Goal: Task Accomplishment & Management: Manage account settings

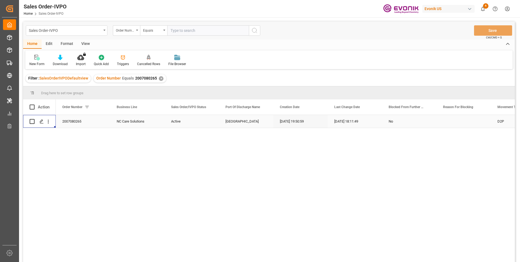
click at [188, 29] on input "text" at bounding box center [208, 30] width 82 height 10
paste input "46469259"
type input "0046469259"
click at [256, 30] on icon "search button" at bounding box center [255, 30] width 7 height 7
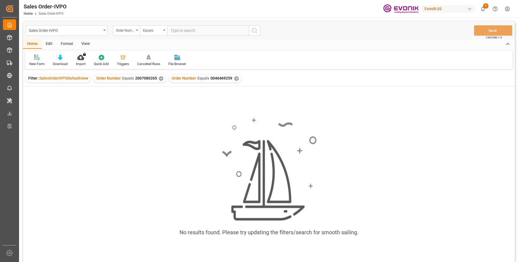
click at [159, 79] on div "✕" at bounding box center [161, 78] width 5 height 5
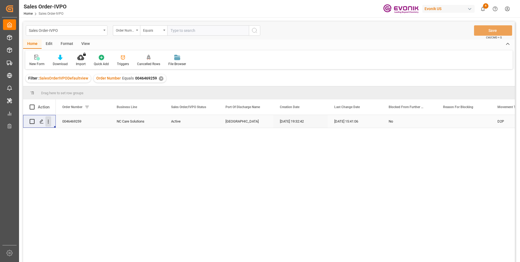
click at [47, 121] on icon "open menu" at bounding box center [48, 122] width 6 height 6
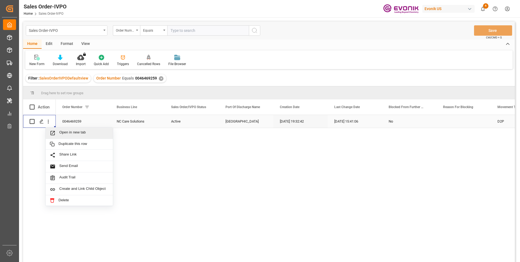
click at [73, 133] on span "Open in new tab" at bounding box center [84, 133] width 50 height 6
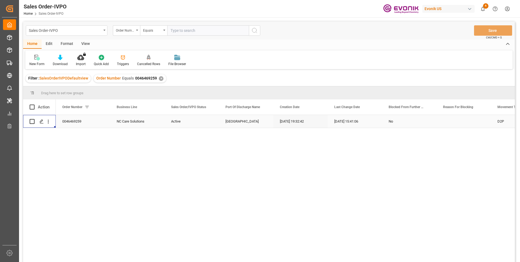
click at [182, 28] on input "text" at bounding box center [208, 30] width 82 height 10
paste input "0046461391"
type input "0046461391"
click at [260, 31] on button "search button" at bounding box center [254, 30] width 11 height 10
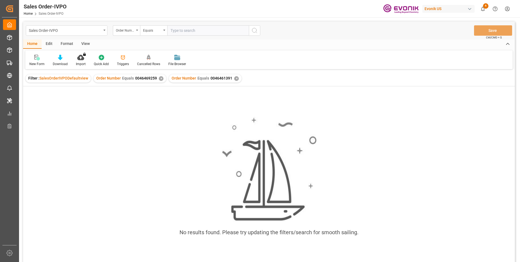
click at [159, 79] on div "✕" at bounding box center [161, 78] width 5 height 5
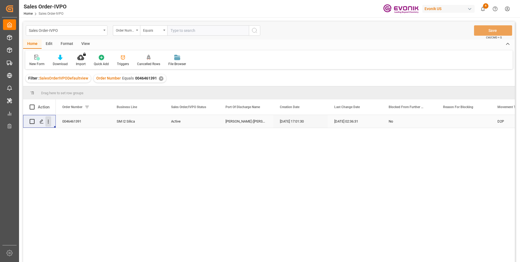
click at [49, 121] on icon "open menu" at bounding box center [48, 122] width 6 height 6
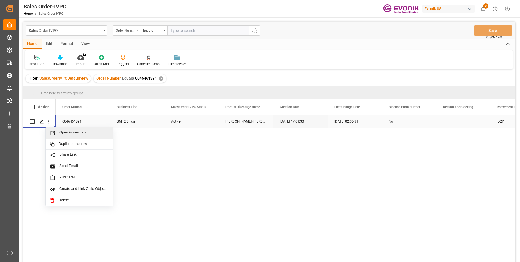
click at [61, 130] on span "Open in new tab" at bounding box center [84, 133] width 50 height 6
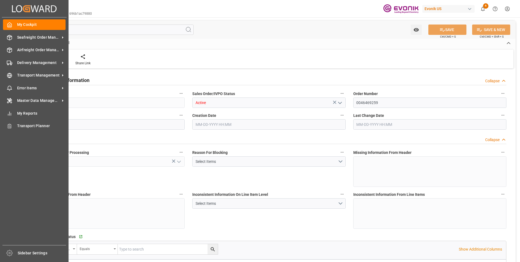
type input "BEANR"
type input "0"
type input "1"
type input "2"
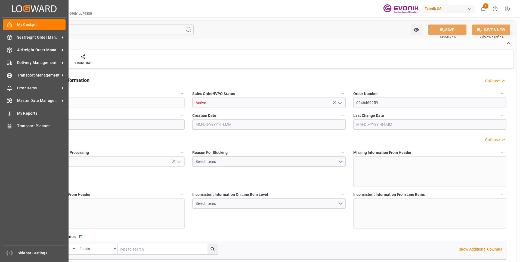
type input "15338"
type input "44.4808"
type input "17000"
type input "30"
type input "10-01-2025 19:32"
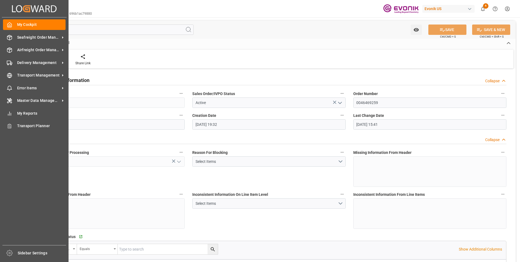
type input "10-06-2025 15:41"
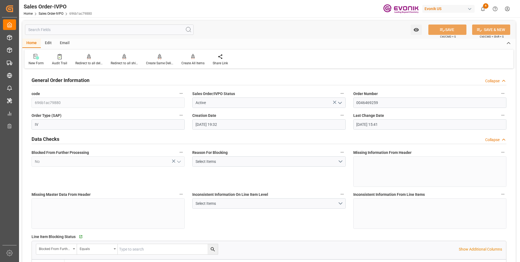
click at [108, 27] on input "text" at bounding box center [109, 29] width 169 height 10
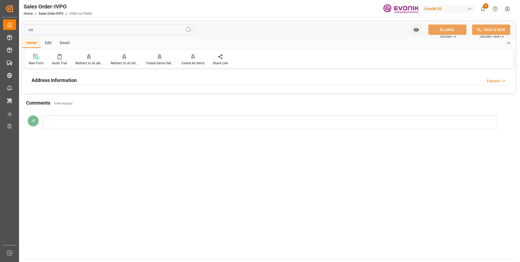
type input "csr"
click at [77, 79] on h2 "Address Information" at bounding box center [54, 79] width 45 height 7
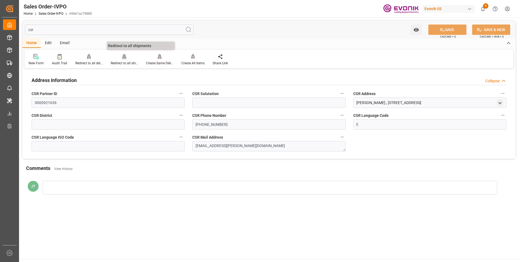
click at [118, 62] on div "Redirect to all shipments" at bounding box center [124, 63] width 27 height 5
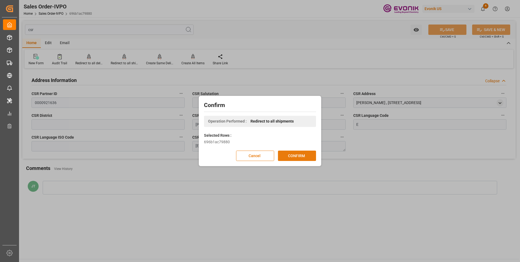
click at [290, 153] on button "CONFIRM" at bounding box center [297, 156] width 38 height 10
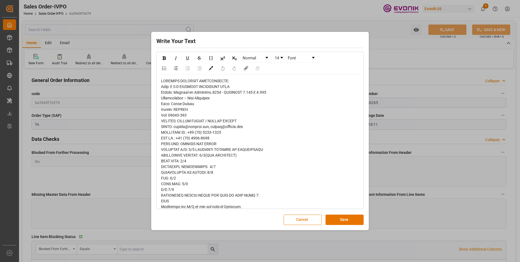
scroll to position [381, 0]
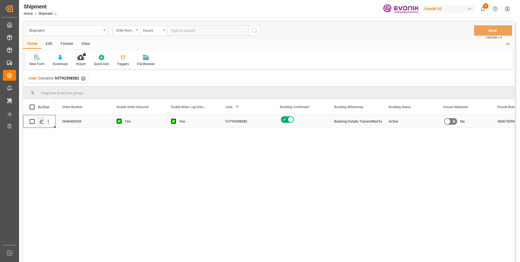
click at [41, 121] on icon "Press SPACE to select this row." at bounding box center [41, 121] width 4 height 4
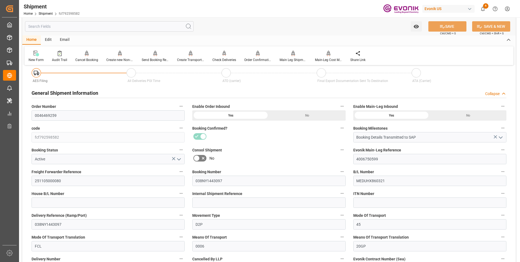
scroll to position [82, 0]
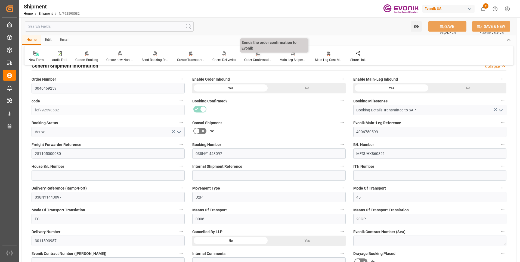
click at [254, 58] on div "Order Confirmation" at bounding box center [257, 59] width 27 height 5
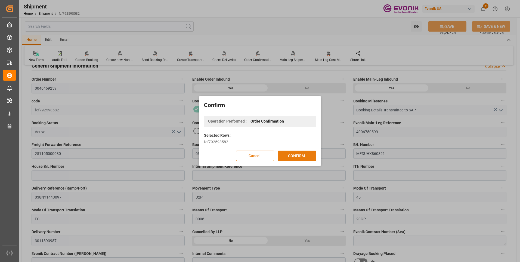
click at [295, 157] on button "CONFIRM" at bounding box center [297, 156] width 38 height 10
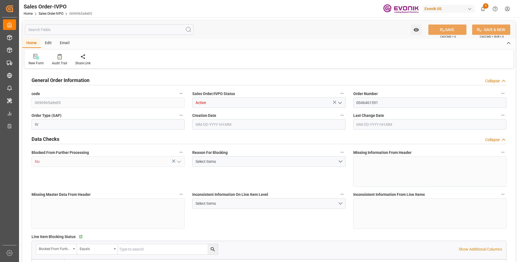
type input "INNSA"
type input "0"
type input "1"
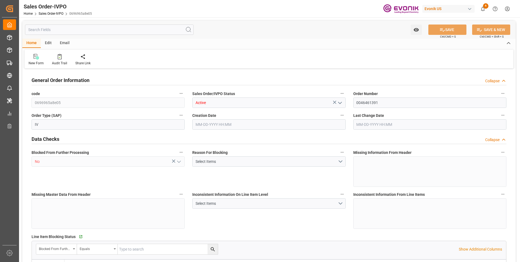
type input "1964.928"
type input "22.5146"
type input "19000"
type input "60"
type input "[DATE] 17:01"
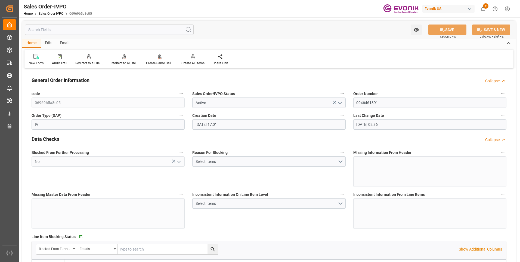
type input "10-15-2025 02:36"
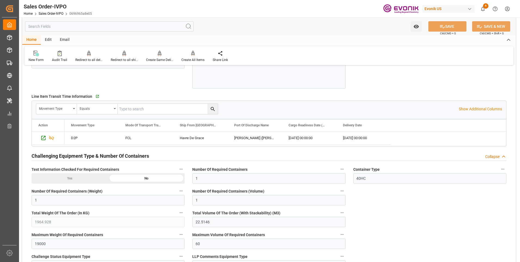
scroll to position [871, 0]
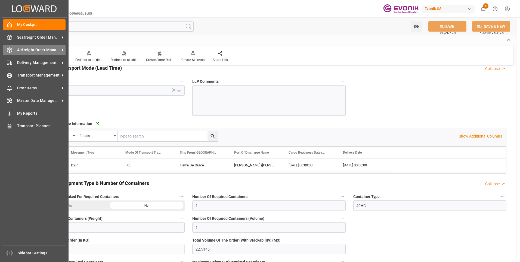
click at [10, 51] on icon at bounding box center [9, 49] width 5 height 5
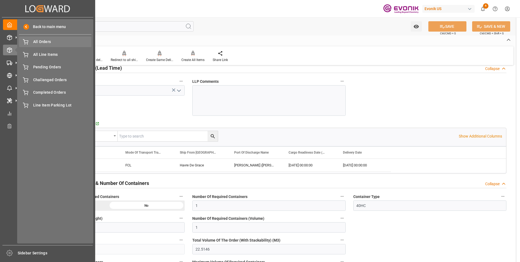
click at [51, 41] on span "All Orders" at bounding box center [62, 42] width 59 height 6
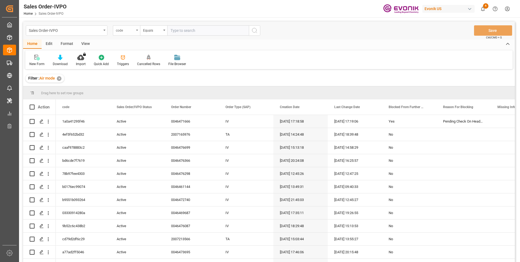
click at [133, 30] on div "code" at bounding box center [125, 30] width 19 height 6
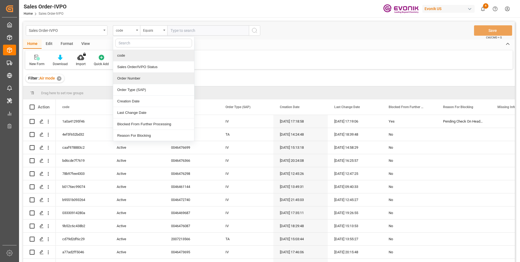
click at [120, 74] on div "Order Number" at bounding box center [153, 78] width 81 height 11
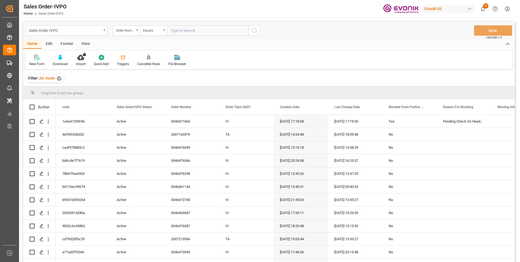
click at [175, 30] on input "text" at bounding box center [208, 30] width 82 height 10
paste input "46471666"
click at [171, 32] on input "46471666" at bounding box center [208, 30] width 82 height 10
type input "0046471666"
click at [257, 33] on line "search button" at bounding box center [256, 32] width 1 height 1
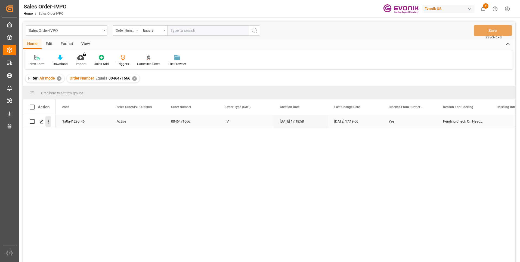
click at [47, 120] on icon "open menu" at bounding box center [48, 122] width 6 height 6
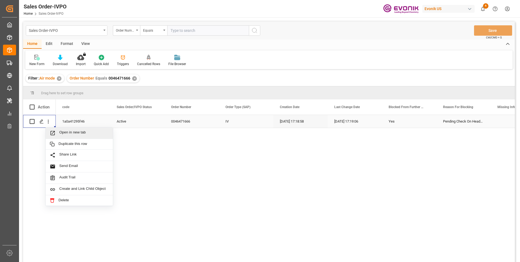
click at [72, 132] on span "Open in new tab" at bounding box center [84, 133] width 50 height 6
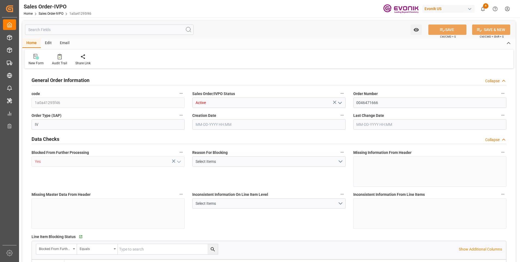
type input "DEFRA"
type input "0"
type input "1"
type input "1942"
type input "[DATE] 17:18"
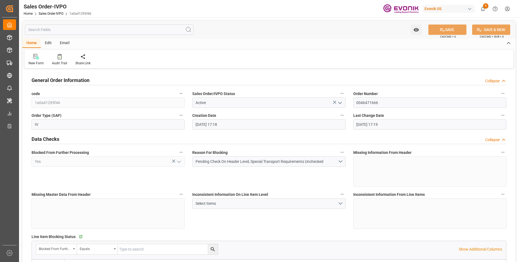
type input "10-15-2025 17:19"
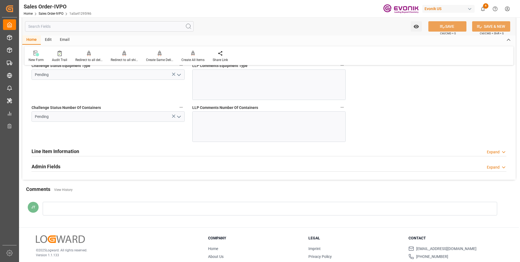
scroll to position [1007, 0]
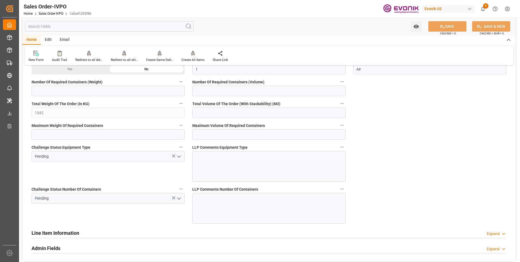
click at [177, 198] on polyline "open menu" at bounding box center [178, 199] width 3 height 2
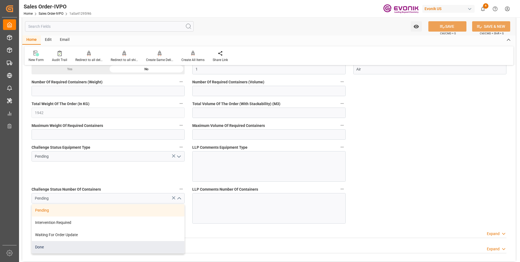
click at [64, 248] on div "Done" at bounding box center [108, 247] width 153 height 12
type input "Done"
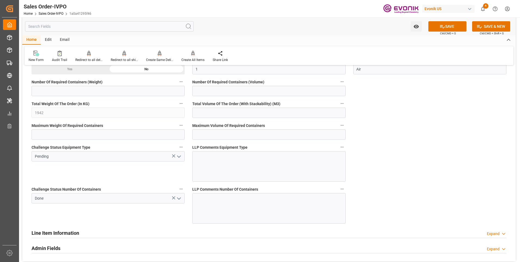
click at [180, 156] on icon "open menu" at bounding box center [179, 156] width 7 height 7
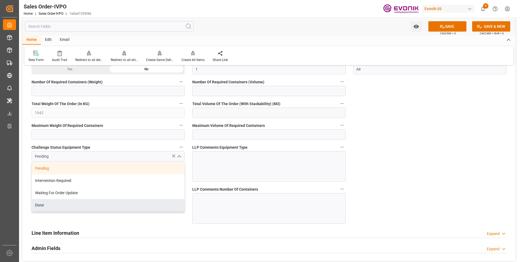
click at [90, 206] on div "Done" at bounding box center [108, 205] width 153 height 12
type input "Done"
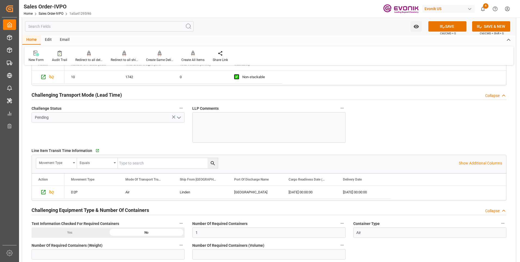
scroll to position [817, 0]
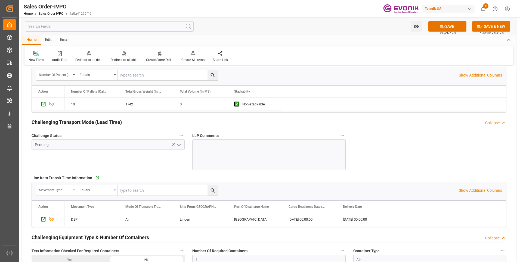
click at [179, 145] on polyline "open menu" at bounding box center [178, 145] width 3 height 2
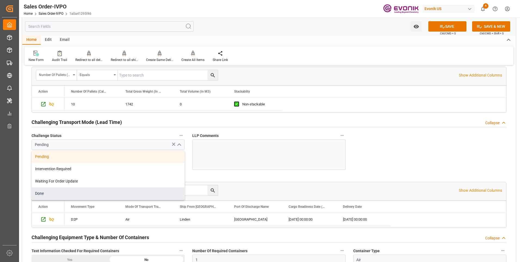
click at [61, 195] on div "Done" at bounding box center [108, 193] width 153 height 12
type input "Done"
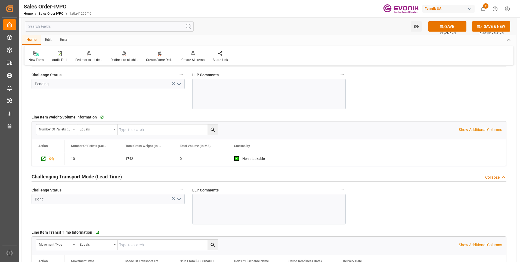
scroll to position [708, 0]
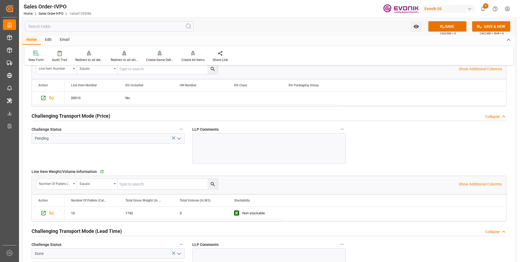
click at [180, 137] on icon "open menu" at bounding box center [179, 138] width 7 height 7
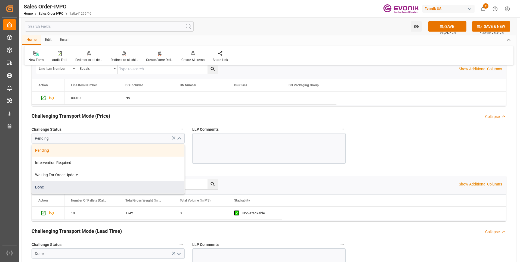
click at [65, 190] on div "Done" at bounding box center [108, 187] width 153 height 12
type input "Done"
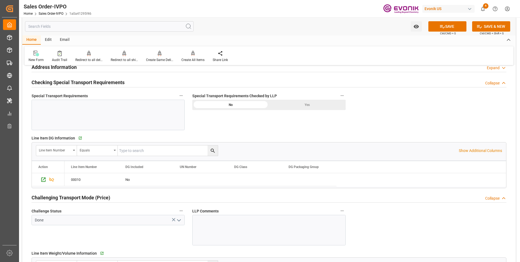
scroll to position [572, 0]
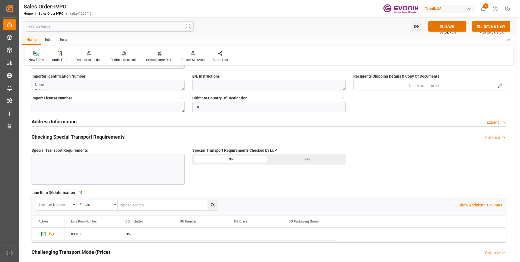
click at [306, 163] on div "Yes" at bounding box center [307, 159] width 77 height 10
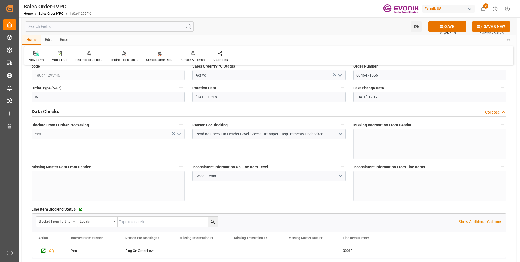
scroll to position [0, 0]
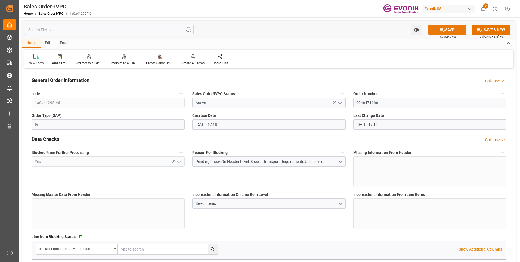
click at [443, 29] on icon at bounding box center [443, 30] width 6 height 6
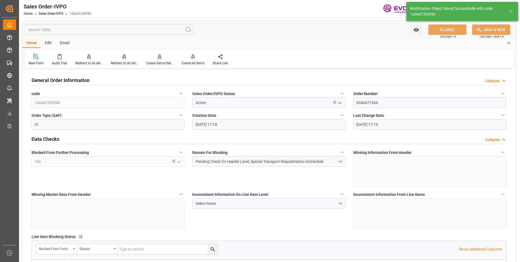
type input "[DATE] 22:00"
type input "No"
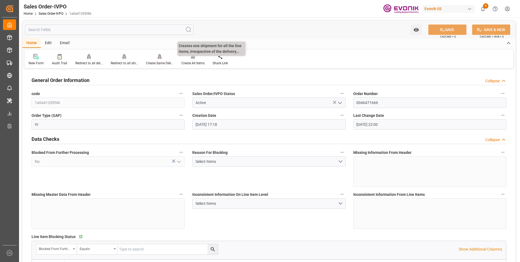
click at [194, 60] on div "Create All Items" at bounding box center [192, 60] width 31 height 12
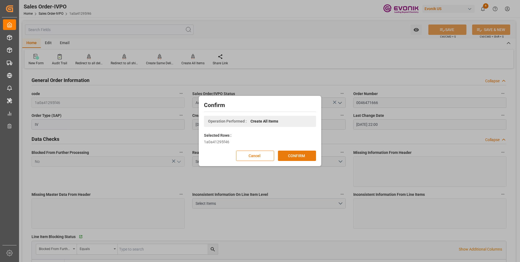
click at [294, 157] on button "CONFIRM" at bounding box center [297, 156] width 38 height 10
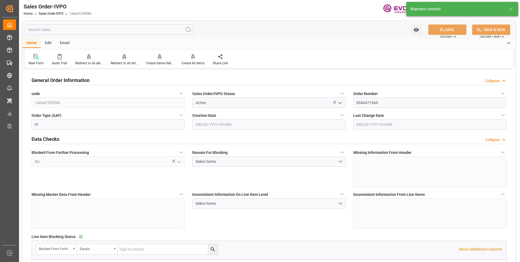
type input "DEFRA"
type input "0"
type input "1"
type input "1942"
type input "10-15-2025 17:18"
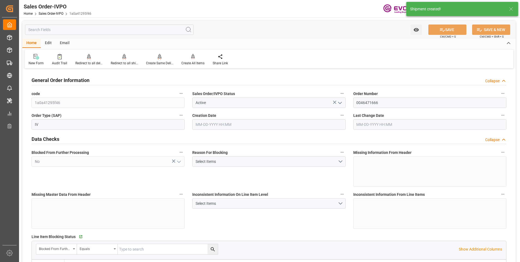
type input "[DATE] 22:00"
click at [126, 57] on div at bounding box center [124, 57] width 27 height 6
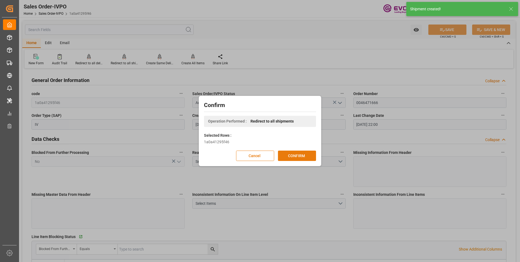
click at [290, 158] on button "CONFIRM" at bounding box center [297, 156] width 38 height 10
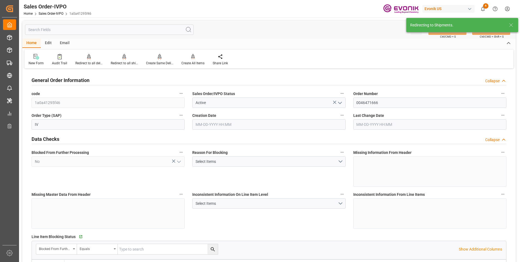
type input "10-15-2025 17:18"
type input "[DATE] 22:00"
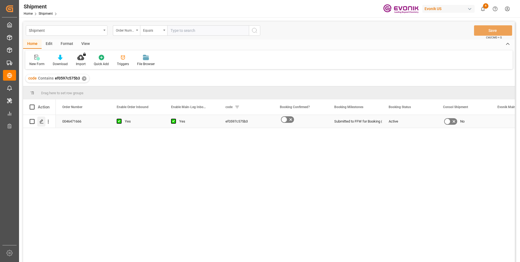
click at [40, 119] on div "Press SPACE to select this row." at bounding box center [41, 122] width 8 height 10
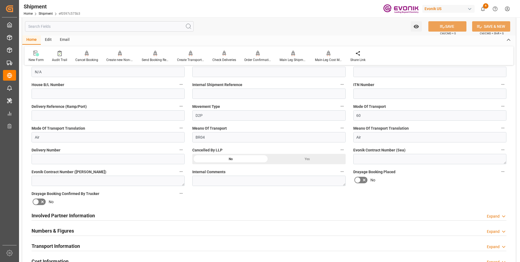
scroll to position [218, 0]
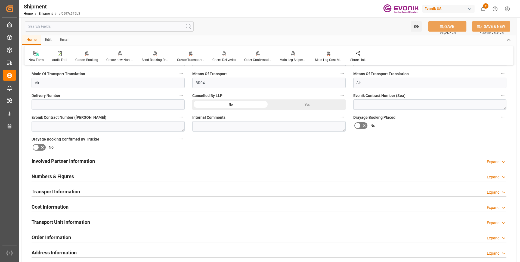
click at [96, 189] on div "Transport Information Expand" at bounding box center [269, 191] width 475 height 10
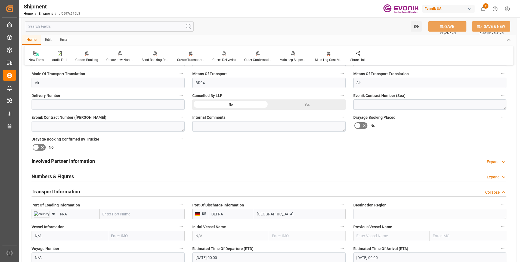
scroll to position [299, 0]
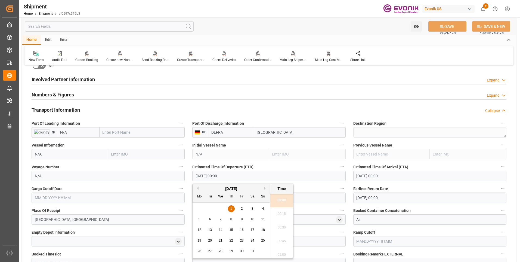
drag, startPoint x: 245, startPoint y: 178, endPoint x: 179, endPoint y: 174, distance: 66.0
click at [179, 174] on div "Booking Confirmation Milestone Bar Collapse Submitted to FFW for Booking (Pendi…" at bounding box center [269, 139] width 494 height 736
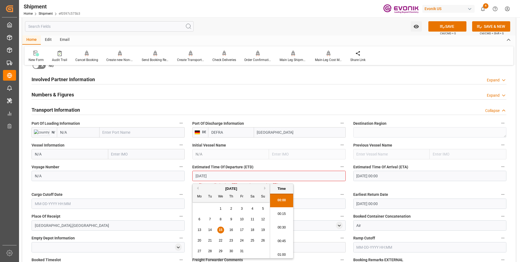
click at [282, 225] on li "00:30" at bounding box center [281, 228] width 23 height 14
type input "[DATE] 00:30"
drag, startPoint x: 229, startPoint y: 176, endPoint x: 173, endPoint y: 176, distance: 55.8
click at [173, 176] on div "Booking Confirmation Milestone Bar Collapse Submitted to FFW for Booking (Pendi…" at bounding box center [269, 141] width 494 height 741
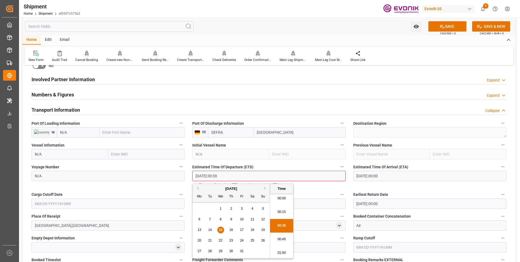
click at [121, 203] on input "text" at bounding box center [108, 203] width 153 height 10
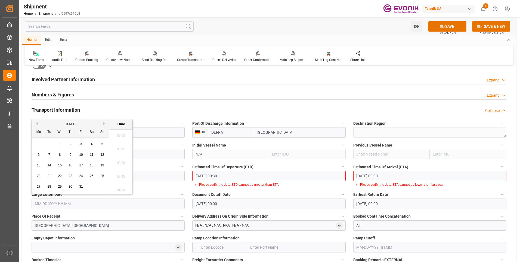
paste input "[DATE] 00:30"
type input "[DATE] 00:30"
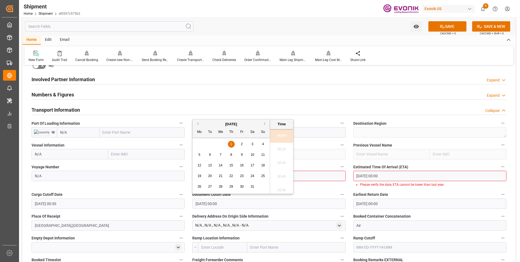
drag, startPoint x: 190, startPoint y: 204, endPoint x: 149, endPoint y: 204, distance: 40.3
click at [151, 204] on div "Booking Confirmation Milestone Bar Collapse Submitted to FFW for Booking (Pendi…" at bounding box center [269, 141] width 494 height 741
paste input "10-15-2025 00:3"
type input "[DATE] 00:30"
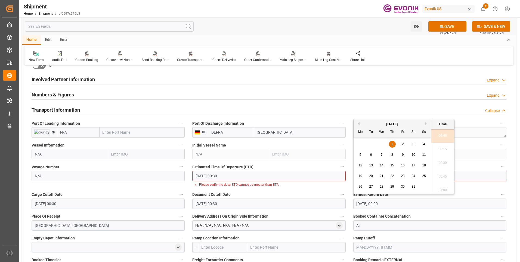
drag, startPoint x: 354, startPoint y: 200, endPoint x: 327, endPoint y: 202, distance: 27.0
click at [333, 200] on div "Booking Confirmation Milestone Bar Collapse Submitted to FFW for Booking (Pendi…" at bounding box center [269, 141] width 494 height 741
paste input "10-15-2025 00:3"
type input "[DATE] 00:30"
click at [471, 176] on input "01-01-1970 00:00" at bounding box center [430, 176] width 153 height 10
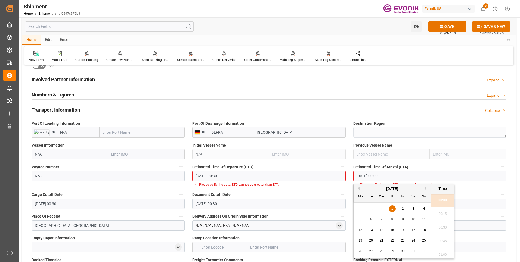
drag, startPoint x: 413, startPoint y: 176, endPoint x: 313, endPoint y: 179, distance: 100.5
click at [313, 179] on div "Booking Confirmation Milestone Bar Collapse Submitted to FFW for Booking (Pendi…" at bounding box center [269, 141] width 494 height 741
paste input "10-15-2025 00:3"
click at [390, 239] on div "23" at bounding box center [392, 240] width 7 height 7
type input "[DATE] 00:30"
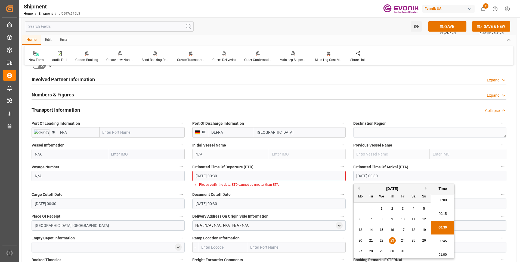
click at [439, 227] on li "00:30" at bounding box center [442, 228] width 23 height 14
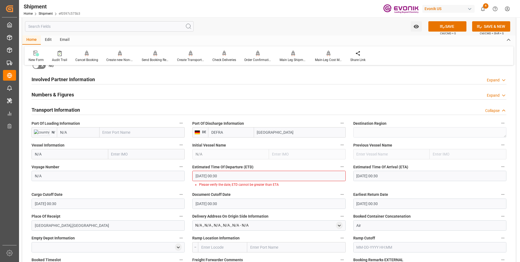
scroll to position [327, 0]
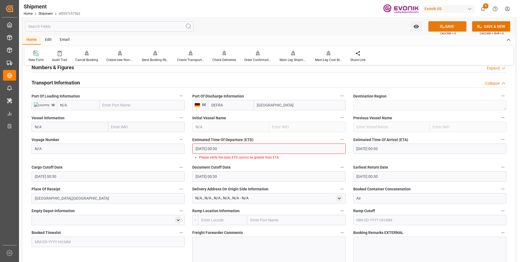
click at [443, 26] on icon at bounding box center [443, 27] width 6 height 6
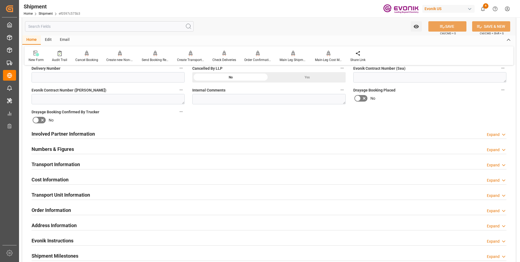
scroll to position [272, 0]
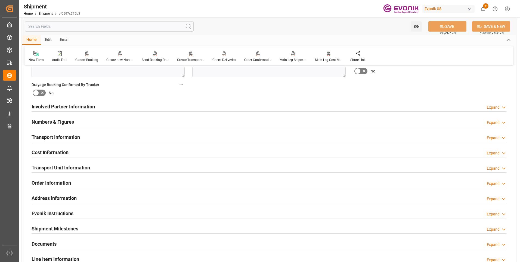
click at [91, 137] on div "Transport Information Expand" at bounding box center [269, 136] width 475 height 10
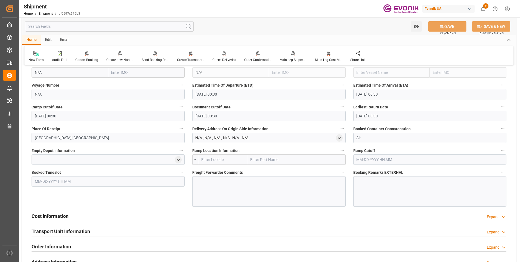
scroll to position [408, 0]
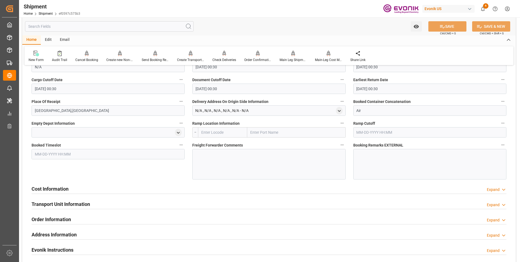
click at [180, 192] on div "Cost Information Expand" at bounding box center [269, 188] width 475 height 10
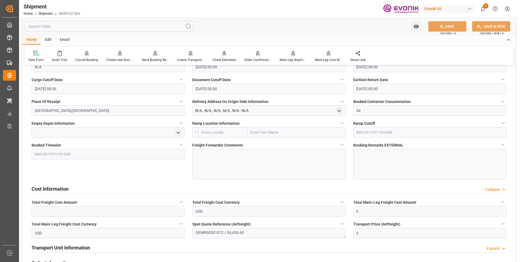
click at [81, 204] on label "Total Freight Cost Amount" at bounding box center [108, 202] width 153 height 8
click at [178, 204] on button "Total Freight Cost Amount" at bounding box center [181, 201] width 7 height 7
click at [85, 209] on div at bounding box center [260, 131] width 520 height 262
click at [84, 209] on input "text" at bounding box center [108, 211] width 153 height 10
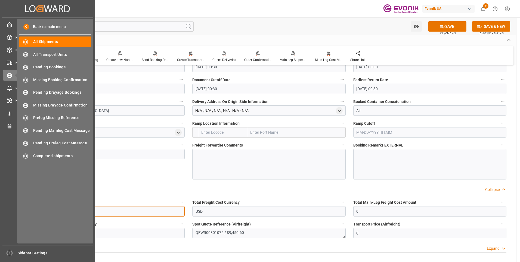
drag, startPoint x: 54, startPoint y: 209, endPoint x: 12, endPoint y: 209, distance: 42.2
click at [12, 209] on div "Created by potrace 1.15, written by Peter Selinger 2001-2017 Created by potrace…" at bounding box center [260, 131] width 520 height 262
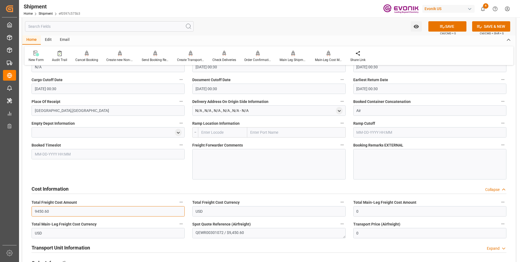
type input "9450.60"
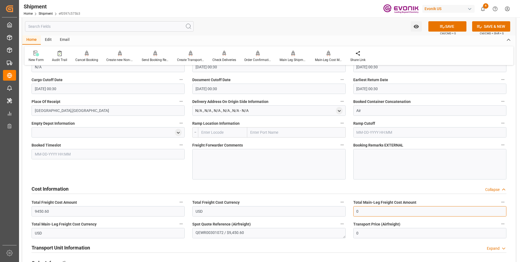
click at [354, 213] on input "0" at bounding box center [430, 211] width 153 height 10
drag, startPoint x: 365, startPoint y: 211, endPoint x: 339, endPoint y: 208, distance: 26.1
click at [339, 208] on div "Booking Confirmation Milestone Bar Collapse Submitted to FFW for Booking (Pendi…" at bounding box center [269, 51] width 494 height 779
paste input "9450.6"
type input "9450.6"
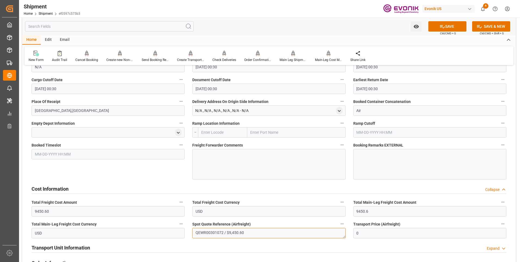
click at [222, 233] on textarea "QEWR00301072 / $9,450.60" at bounding box center [268, 233] width 153 height 10
drag, startPoint x: 223, startPoint y: 231, endPoint x: 176, endPoint y: 230, distance: 47.1
click at [176, 230] on div "Booking Confirmation Milestone Bar Collapse Submitted to FFW for Booking (Pendi…" at bounding box center [269, 51] width 494 height 779
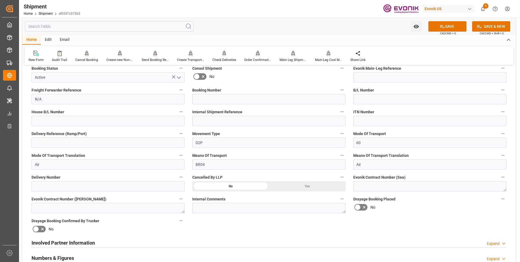
scroll to position [82, 0]
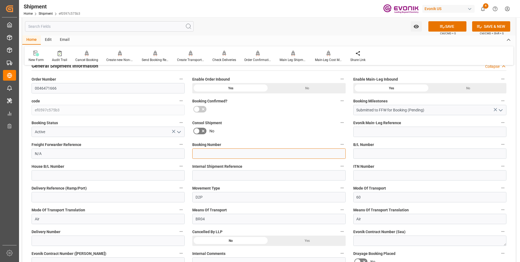
click at [207, 154] on input at bounding box center [268, 153] width 153 height 10
paste input "QEWR00301072"
type input "QEWR00301072"
click at [452, 26] on button "SAVE" at bounding box center [448, 26] width 38 height 10
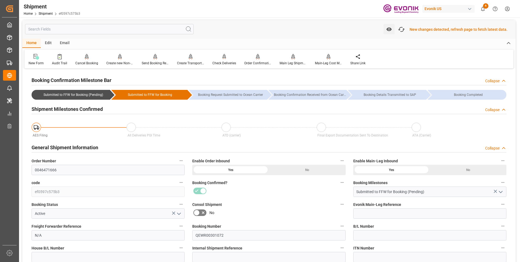
scroll to position [0, 0]
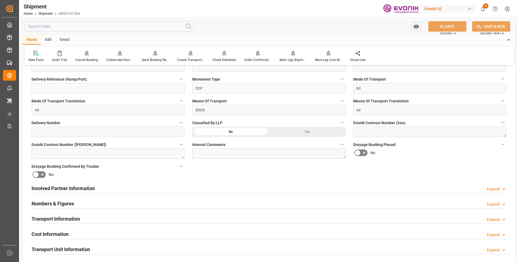
scroll to position [218, 0]
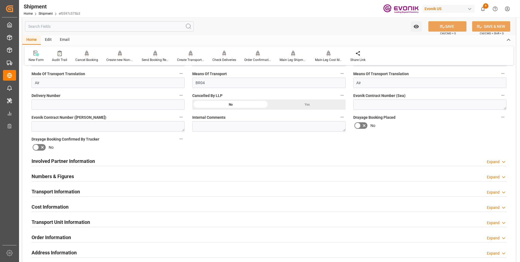
click at [131, 163] on div "Involved Partner Information Expand" at bounding box center [269, 160] width 475 height 10
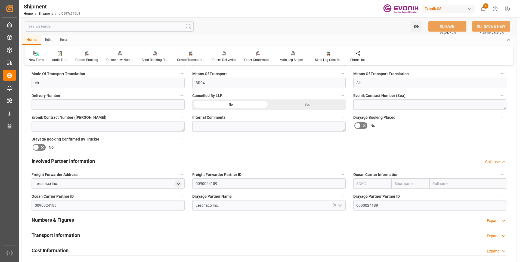
scroll to position [245, 0]
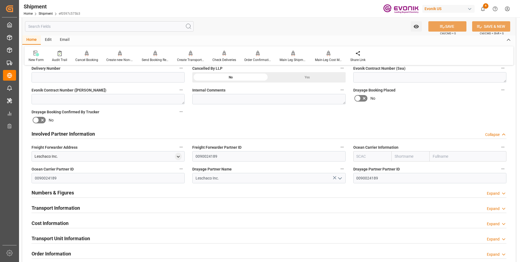
click at [88, 210] on div "Transport Information Expand" at bounding box center [269, 207] width 475 height 10
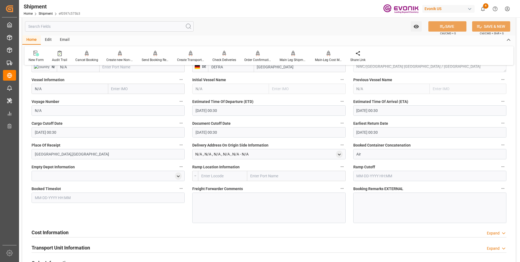
scroll to position [436, 0]
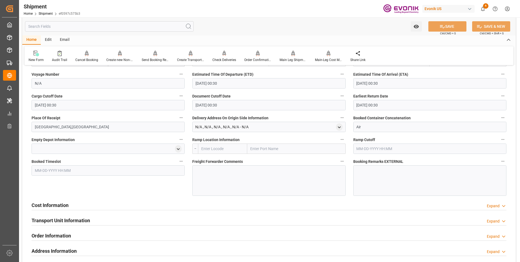
click at [85, 203] on div "Cost Information Expand" at bounding box center [269, 205] width 475 height 10
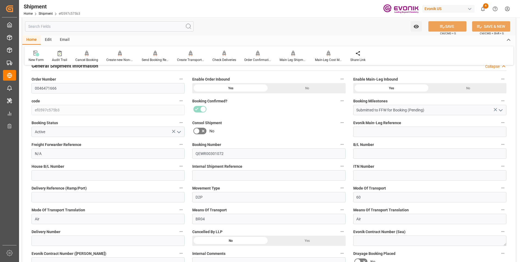
scroll to position [0, 0]
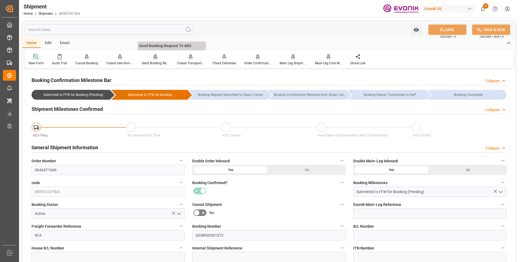
click at [148, 61] on div "Send Booking Request To ABS" at bounding box center [155, 63] width 27 height 5
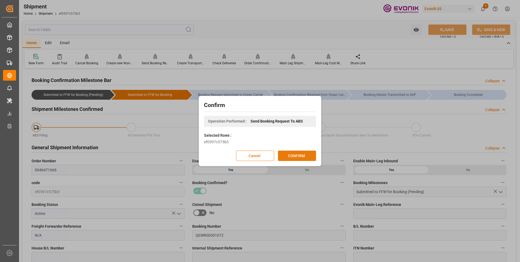
click at [286, 151] on button "CONFIRM" at bounding box center [297, 156] width 38 height 10
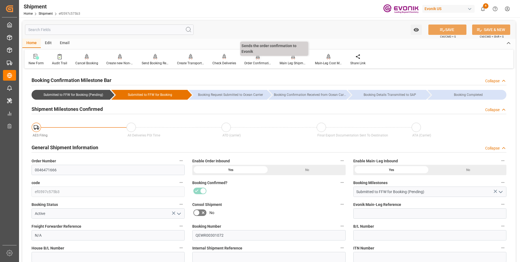
click at [258, 60] on div "Order Confirmation" at bounding box center [257, 60] width 35 height 12
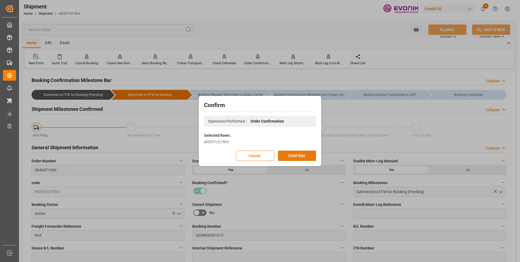
click at [292, 160] on button "CONFIRM" at bounding box center [297, 156] width 38 height 10
